Goal: Navigation & Orientation: Find specific page/section

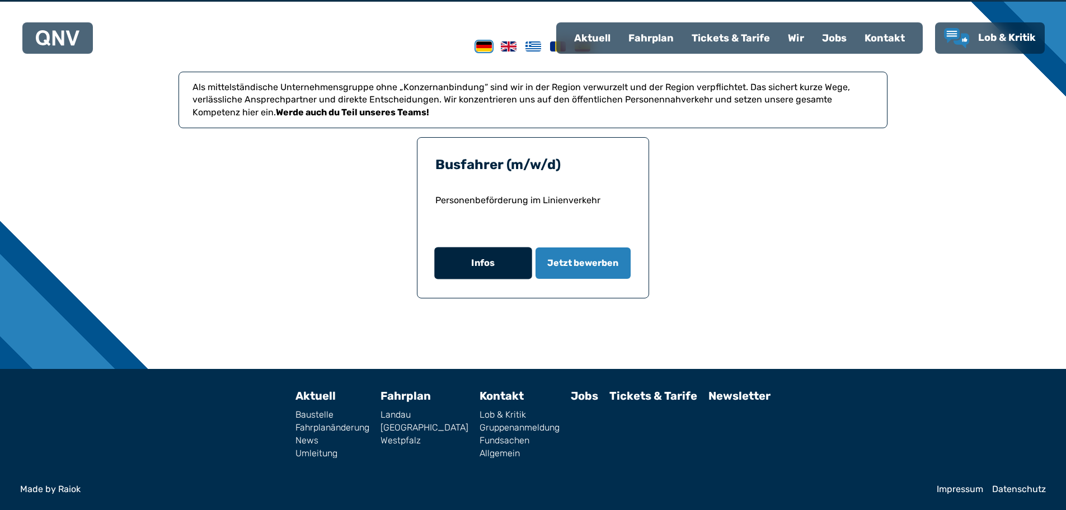
scroll to position [392, 0]
click at [497, 247] on button "Infos" at bounding box center [482, 263] width 97 height 32
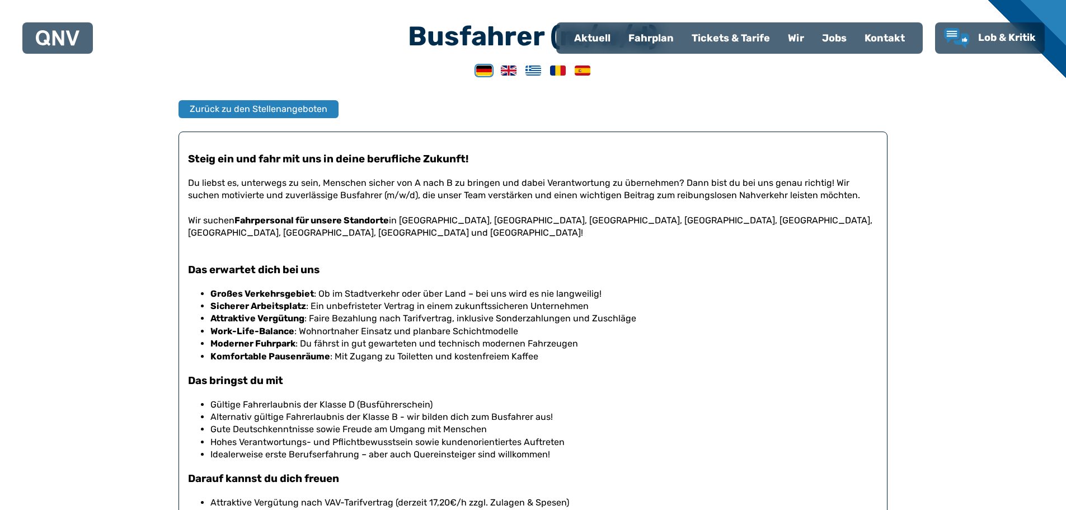
scroll to position [280, 0]
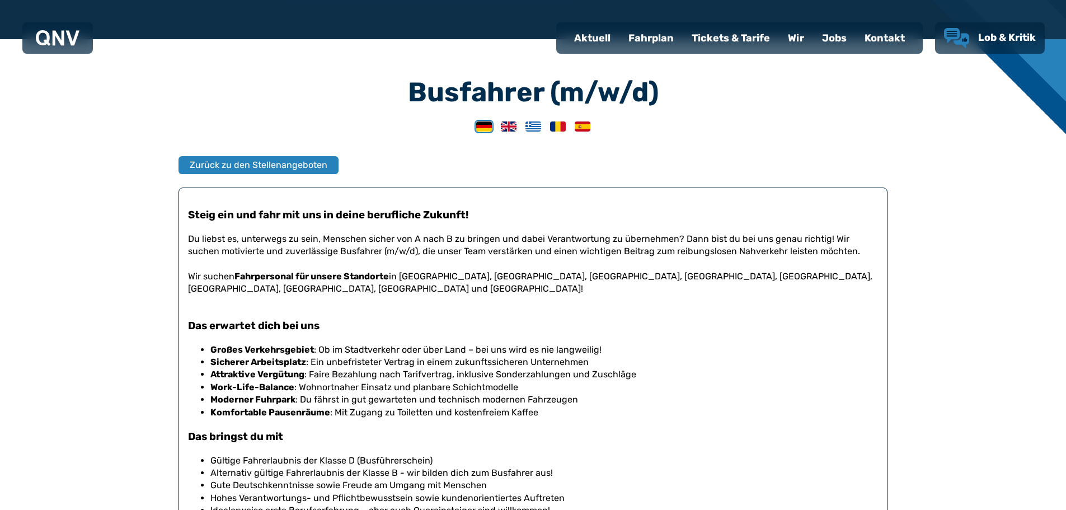
click at [944, 45] on use "Lob & Kritik" at bounding box center [956, 38] width 25 height 20
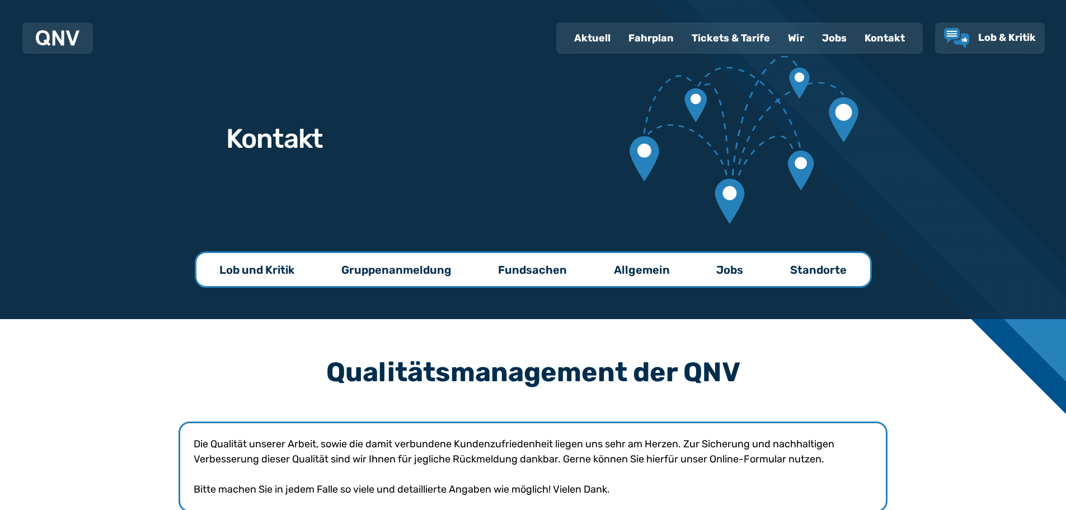
click at [273, 262] on p "Lob und Kritik" at bounding box center [256, 270] width 75 height 16
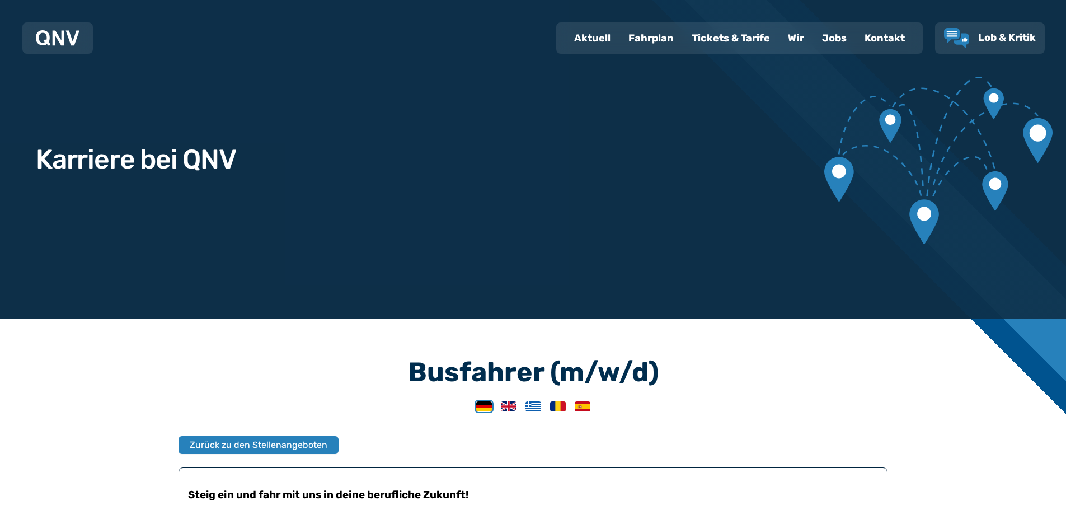
click at [779, 50] on div "Wir" at bounding box center [796, 37] width 34 height 29
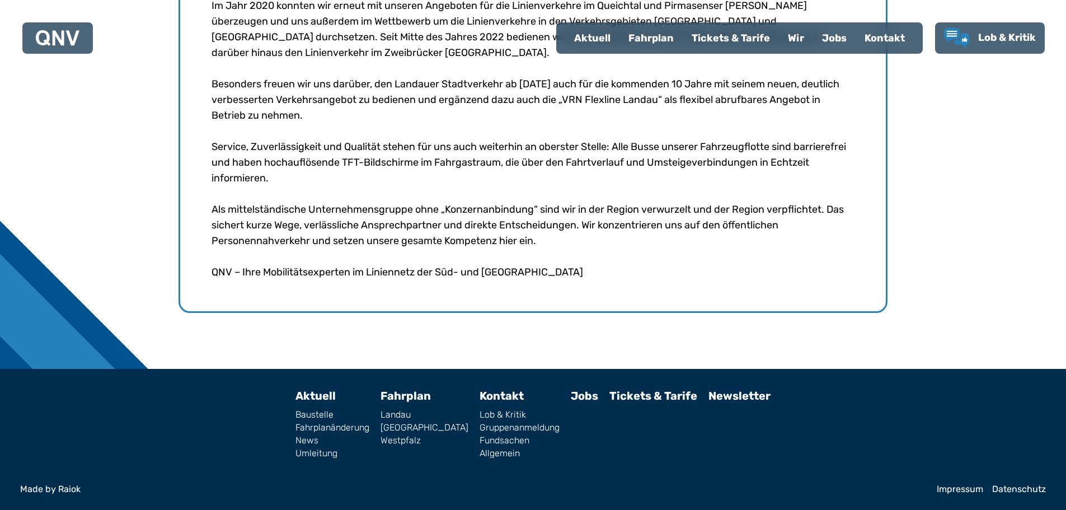
scroll to position [727, 0]
